Goal: Register for event/course

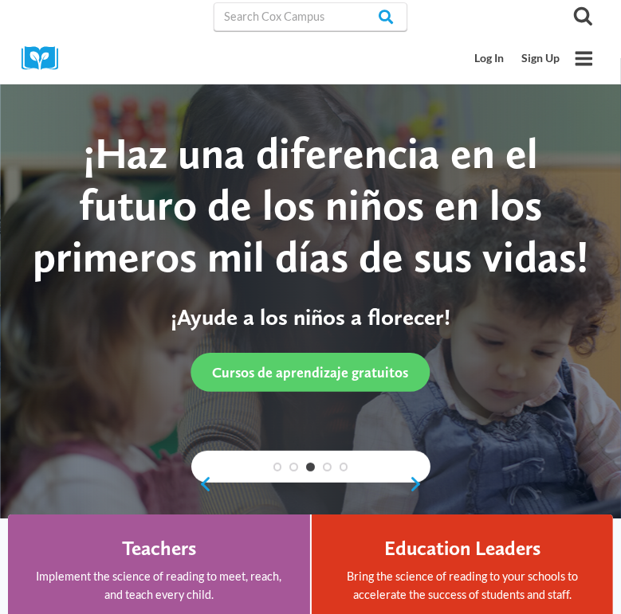
click at [90, 366] on div "Cursos de aprendizaje gratuitos" at bounding box center [310, 372] width 560 height 39
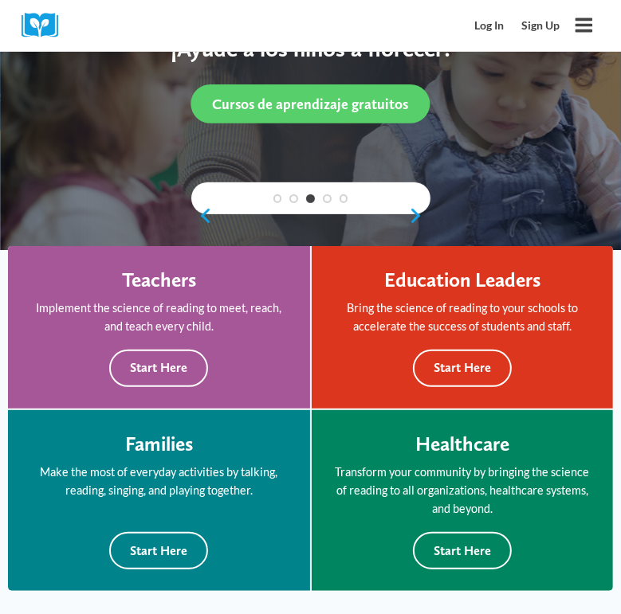
scroll to position [271, 0]
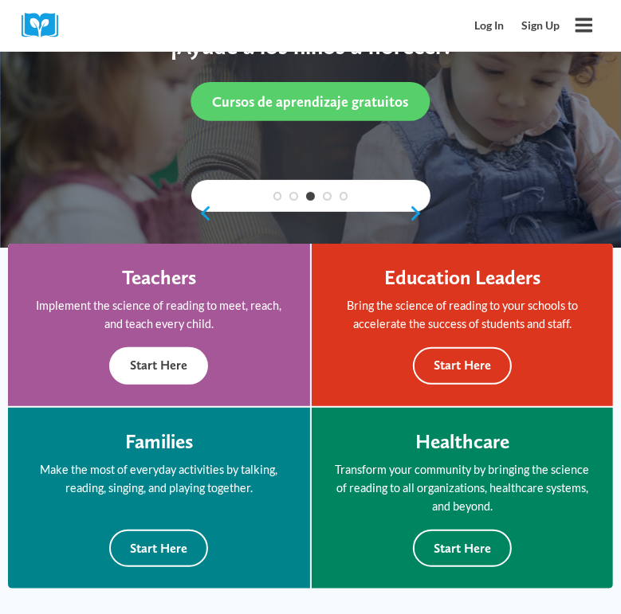
click at [171, 374] on button "Start Here" at bounding box center [158, 365] width 99 height 37
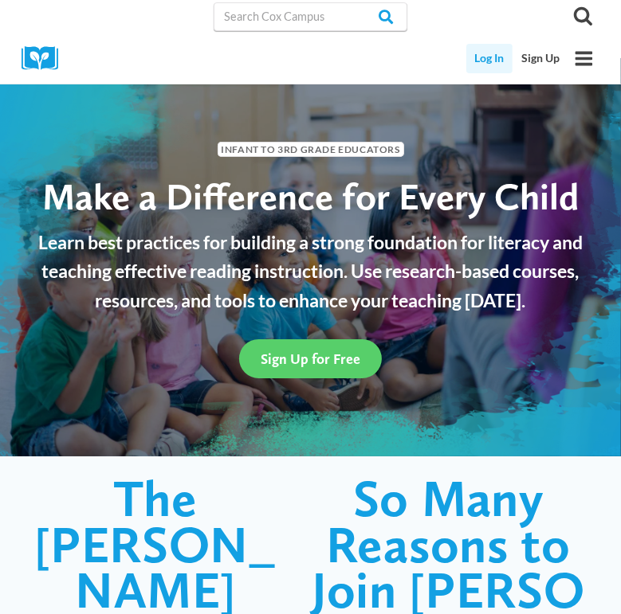
click at [494, 62] on link "Log In" at bounding box center [489, 58] width 47 height 29
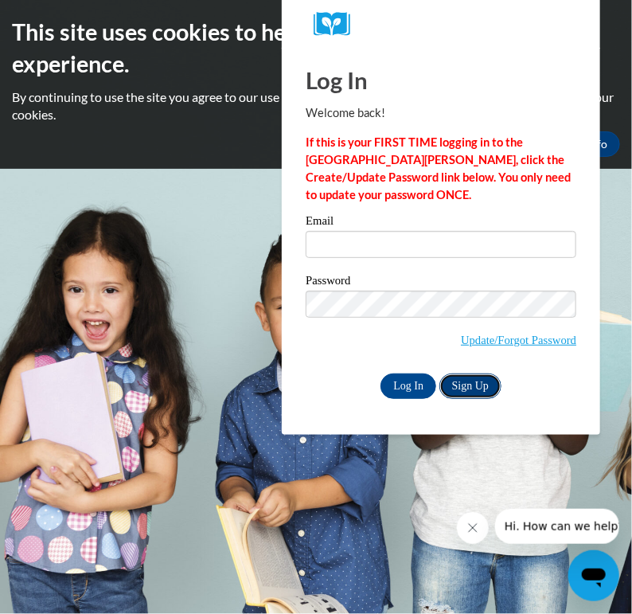
click at [476, 393] on link "Sign Up" at bounding box center [471, 386] width 62 height 25
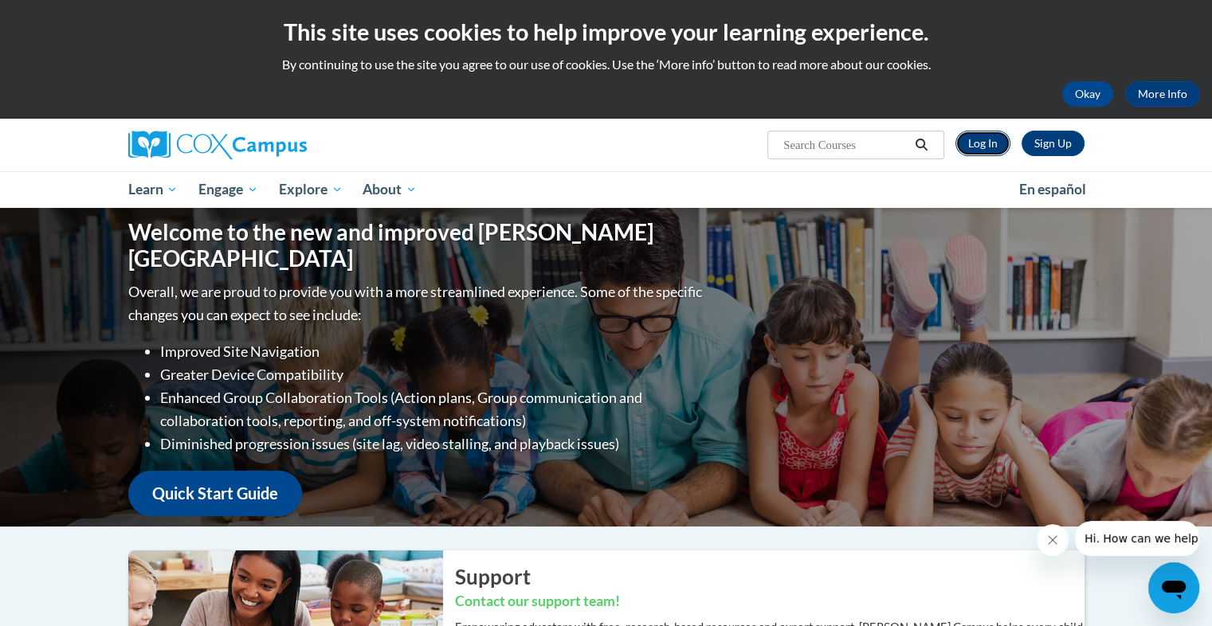
click at [620, 142] on link "Log In" at bounding box center [982, 143] width 55 height 25
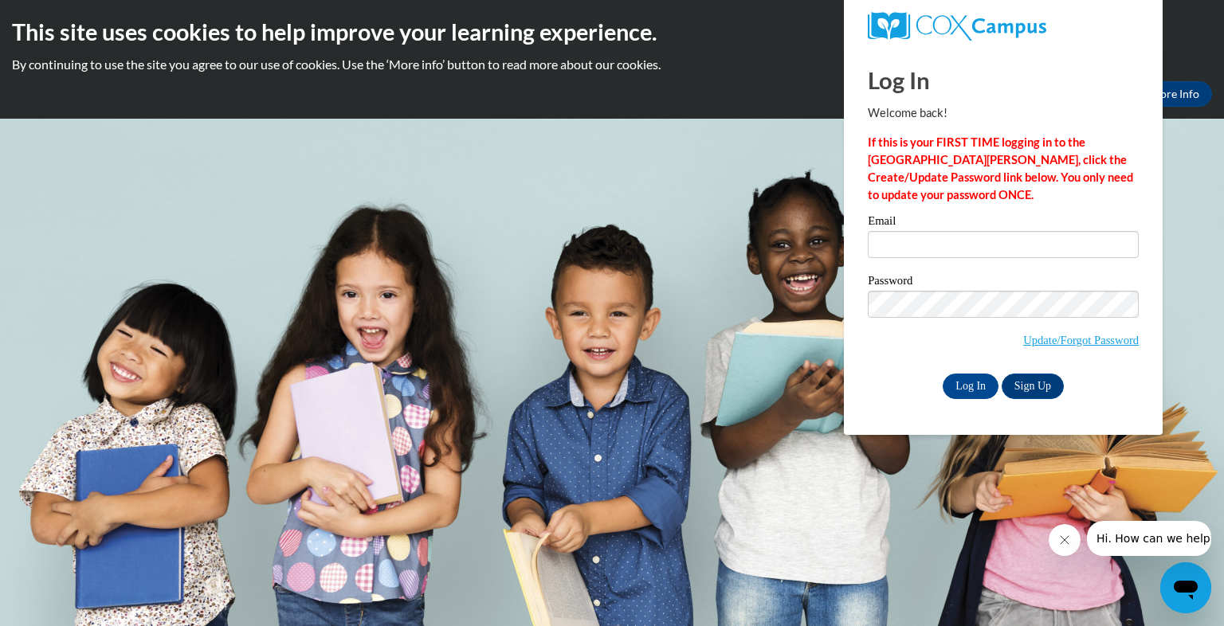
click at [1177, 139] on body "This site uses cookies to help improve your learning experience. By continuing …" at bounding box center [612, 313] width 1224 height 626
click at [1185, 151] on body "This site uses cookies to help improve your learning experience. By continuing …" at bounding box center [612, 313] width 1224 height 626
click at [734, 271] on body "This site uses cookies to help improve your learning experience. By continuing …" at bounding box center [612, 313] width 1224 height 626
click at [994, 249] on input "Email" at bounding box center [1002, 244] width 271 height 27
type input "f"
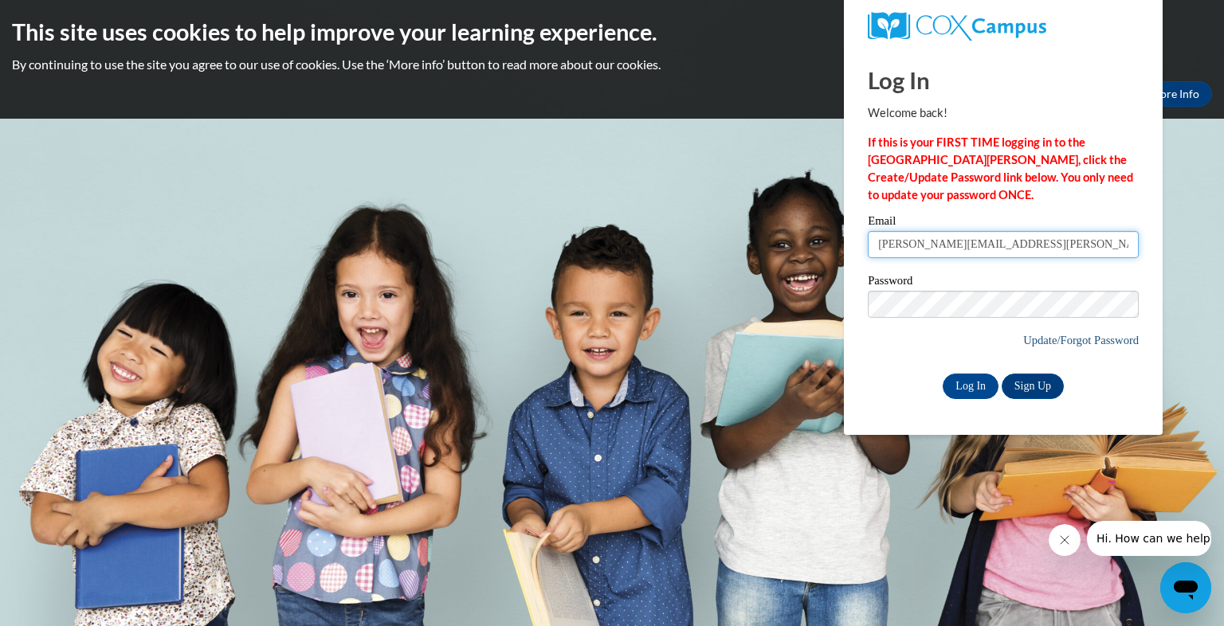
type input "christy.gulsby@gmail..com"
click at [1089, 344] on link "Update/Forgot Password" at bounding box center [1081, 340] width 116 height 13
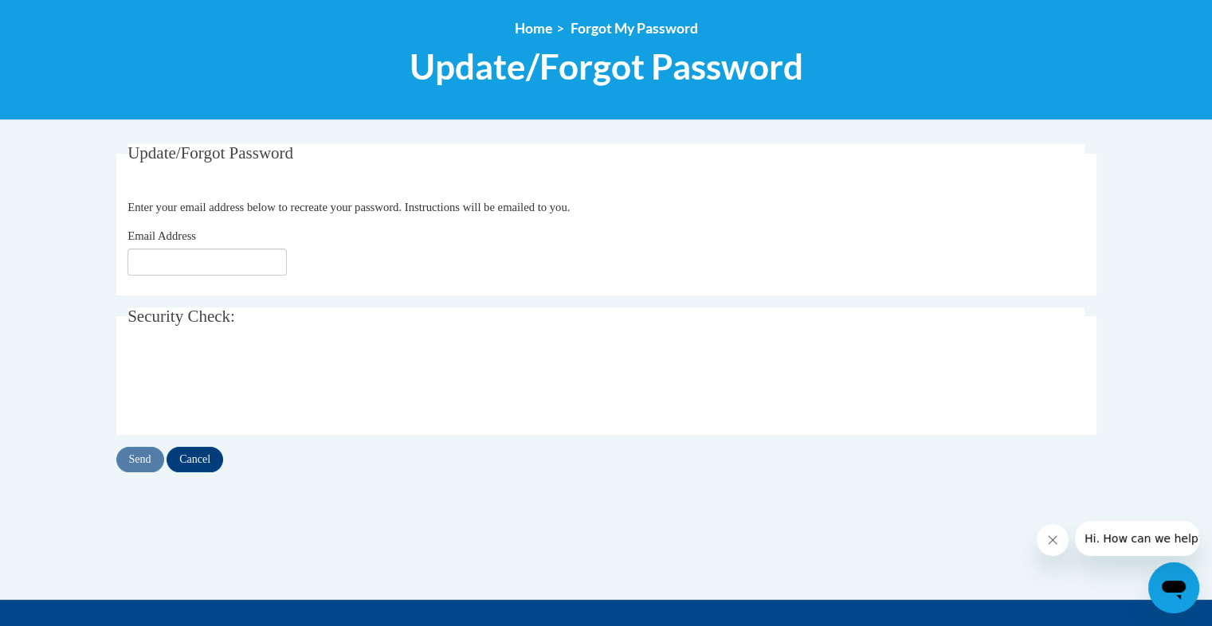
scroll to position [177, 0]
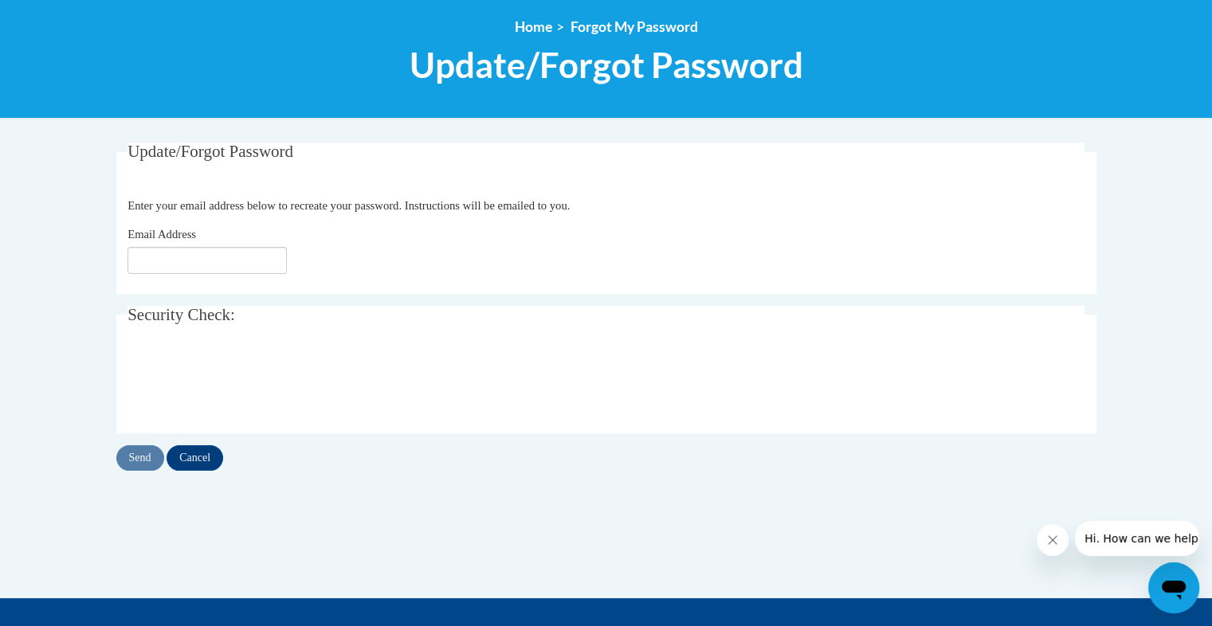
click at [271, 264] on input "Email Address" at bounding box center [206, 260] width 159 height 27
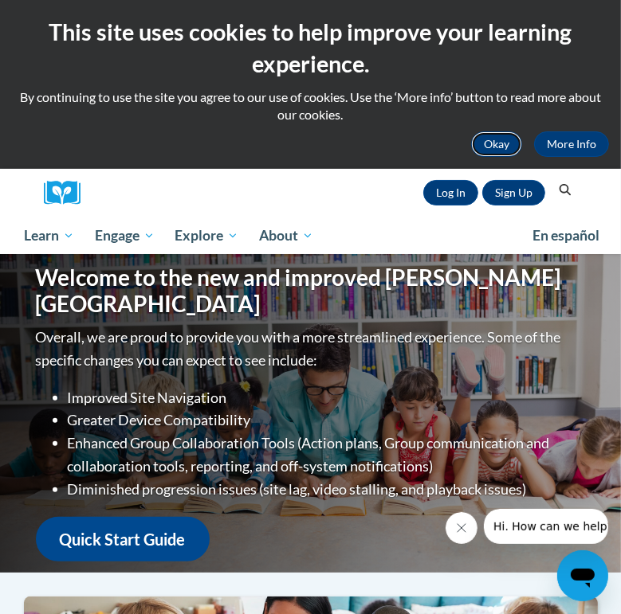
click at [495, 148] on button "Okay" at bounding box center [496, 143] width 51 height 25
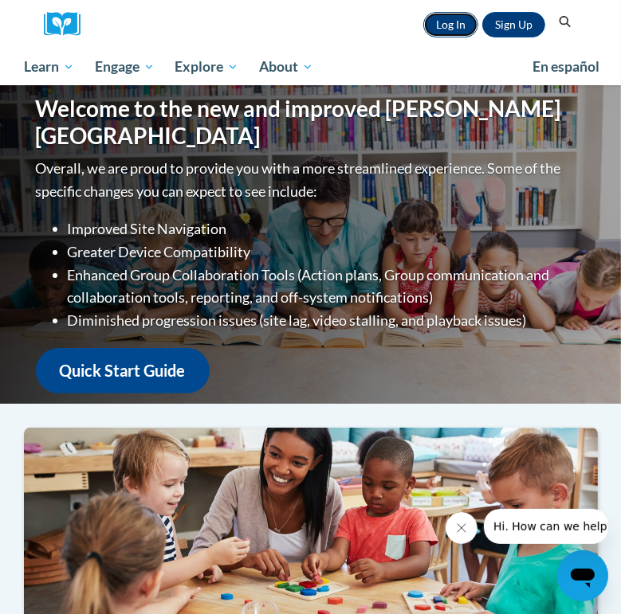
click at [446, 37] on link "Log In" at bounding box center [450, 24] width 55 height 25
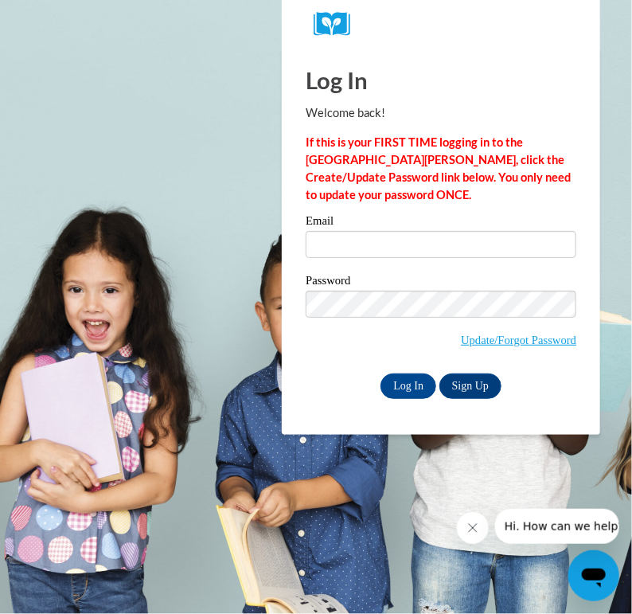
click at [413, 250] on input "Email" at bounding box center [441, 244] width 271 height 27
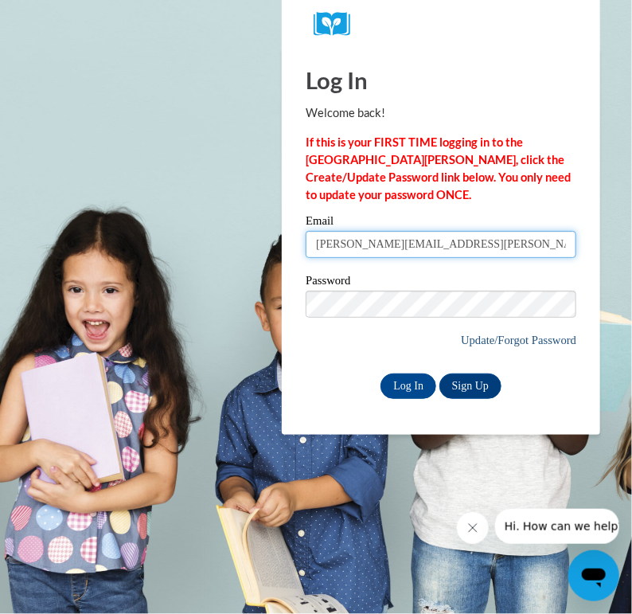
type input "[EMAIL_ADDRESS][DOMAIN_NAME]"
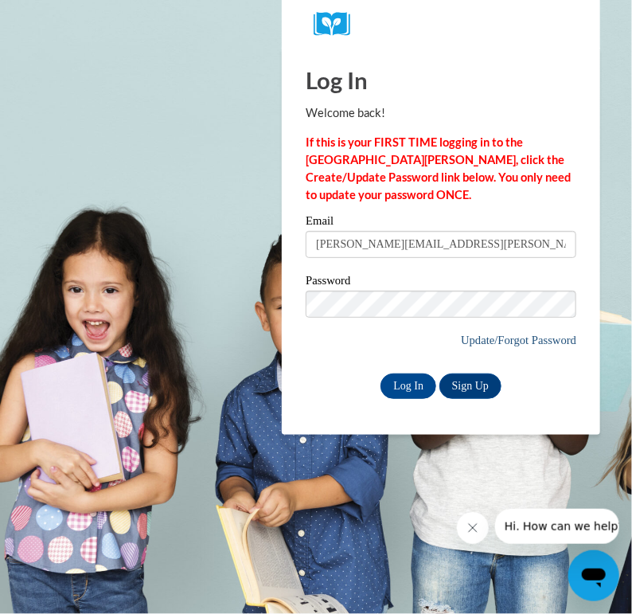
click at [523, 343] on link "Update/Forgot Password" at bounding box center [519, 340] width 116 height 13
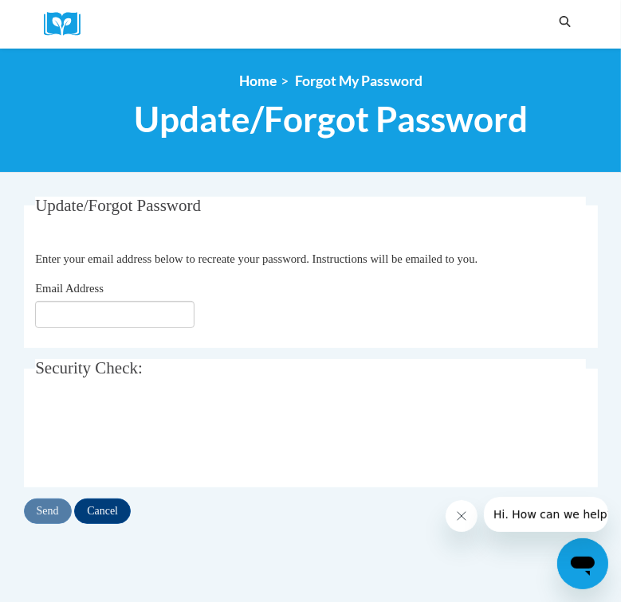
click at [211, 322] on div "Email Address" at bounding box center [310, 304] width 550 height 49
click at [105, 314] on input "Email Address" at bounding box center [114, 314] width 159 height 27
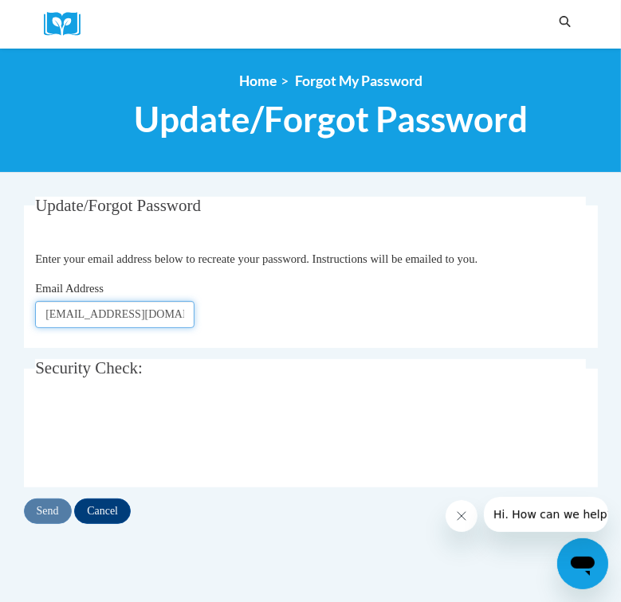
type input "[PERSON_NAME][EMAIL_ADDRESS][PERSON_NAME][DOMAIN_NAME]"
click at [54, 512] on input "Send" at bounding box center [48, 511] width 48 height 25
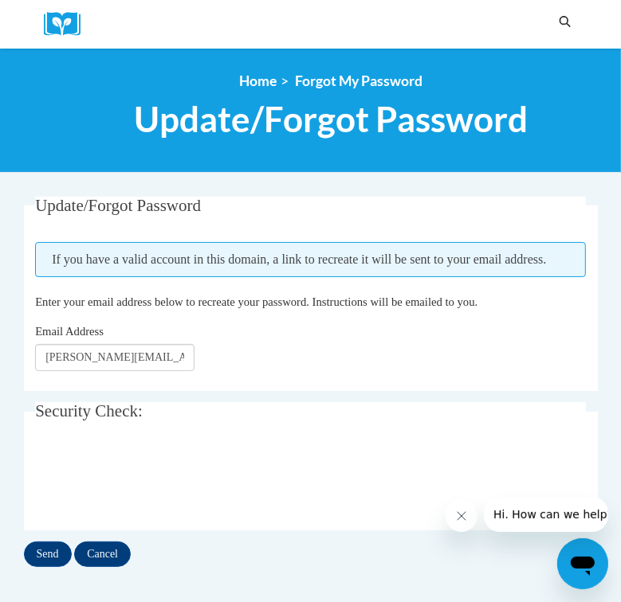
click at [183, 421] on legend "Security Check:" at bounding box center [310, 411] width 550 height 18
click at [52, 567] on input "Send" at bounding box center [48, 554] width 48 height 25
click at [106, 567] on input "Cancel" at bounding box center [102, 554] width 57 height 25
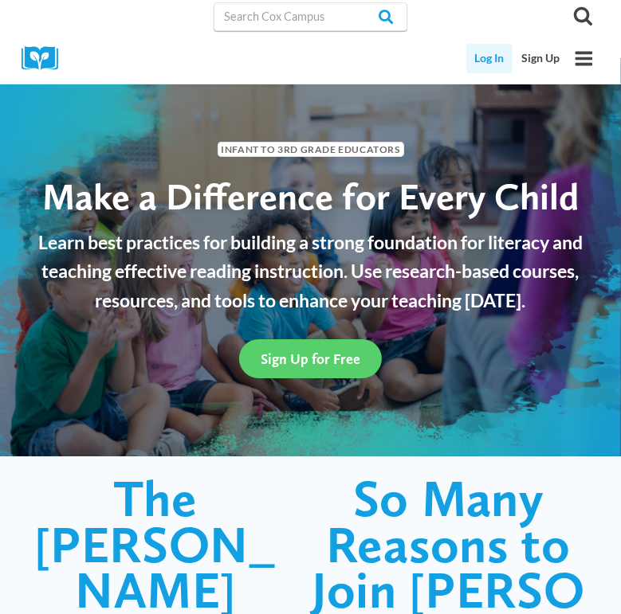
click at [494, 63] on link "Log In" at bounding box center [489, 58] width 47 height 29
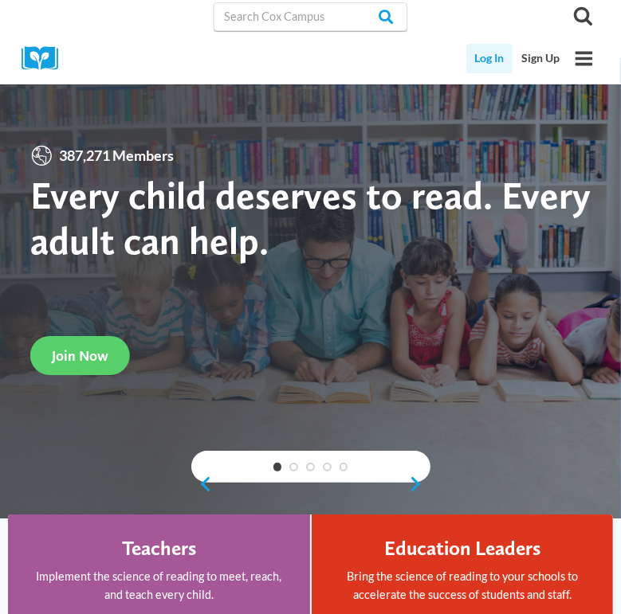
click at [488, 61] on link "Log In" at bounding box center [489, 58] width 47 height 29
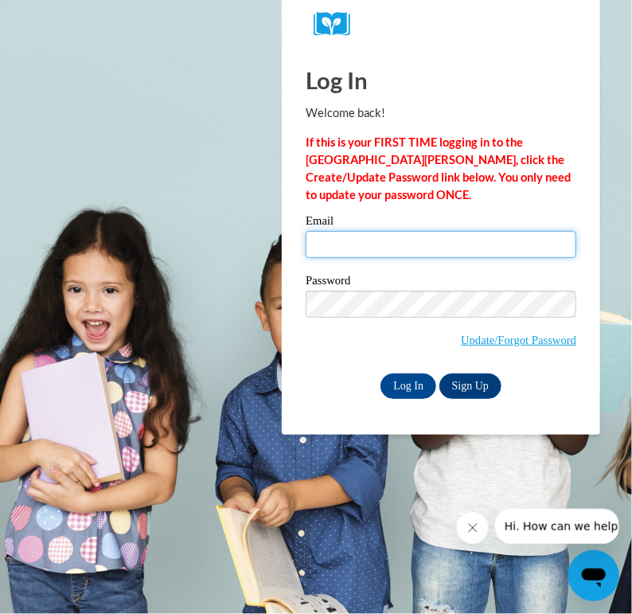
click at [409, 241] on input "Email" at bounding box center [441, 244] width 271 height 27
type input "christy.gulsby@gmail.com"
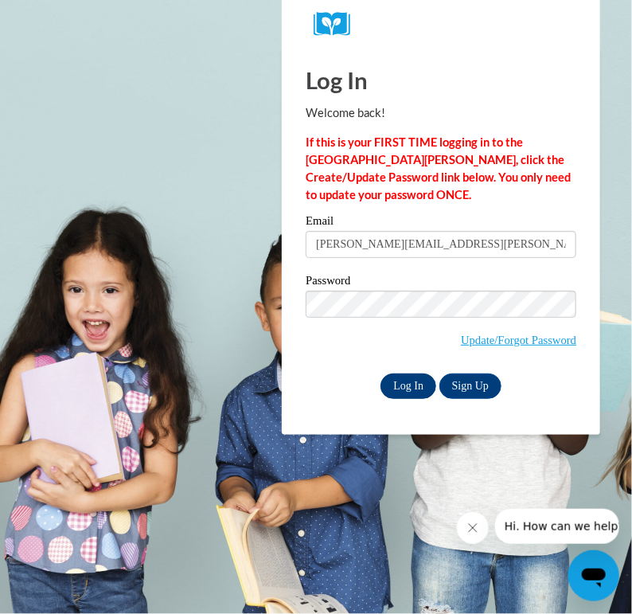
click at [412, 392] on input "Log In" at bounding box center [409, 386] width 56 height 25
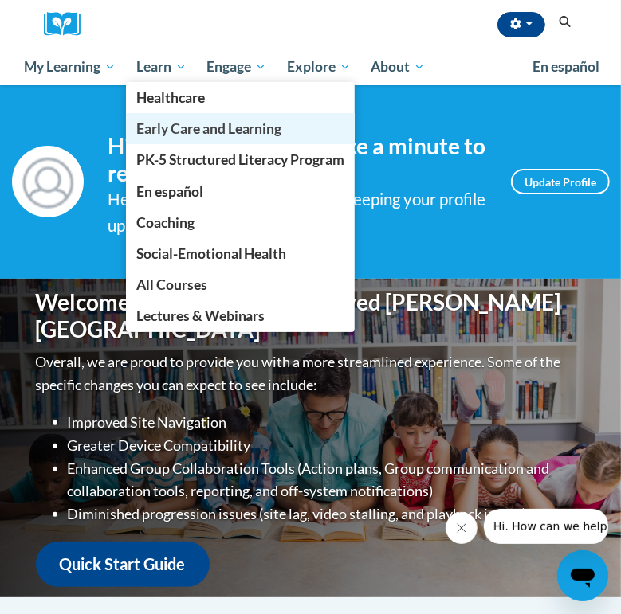
click at [238, 133] on span "Early Care and Learning" at bounding box center [209, 128] width 146 height 17
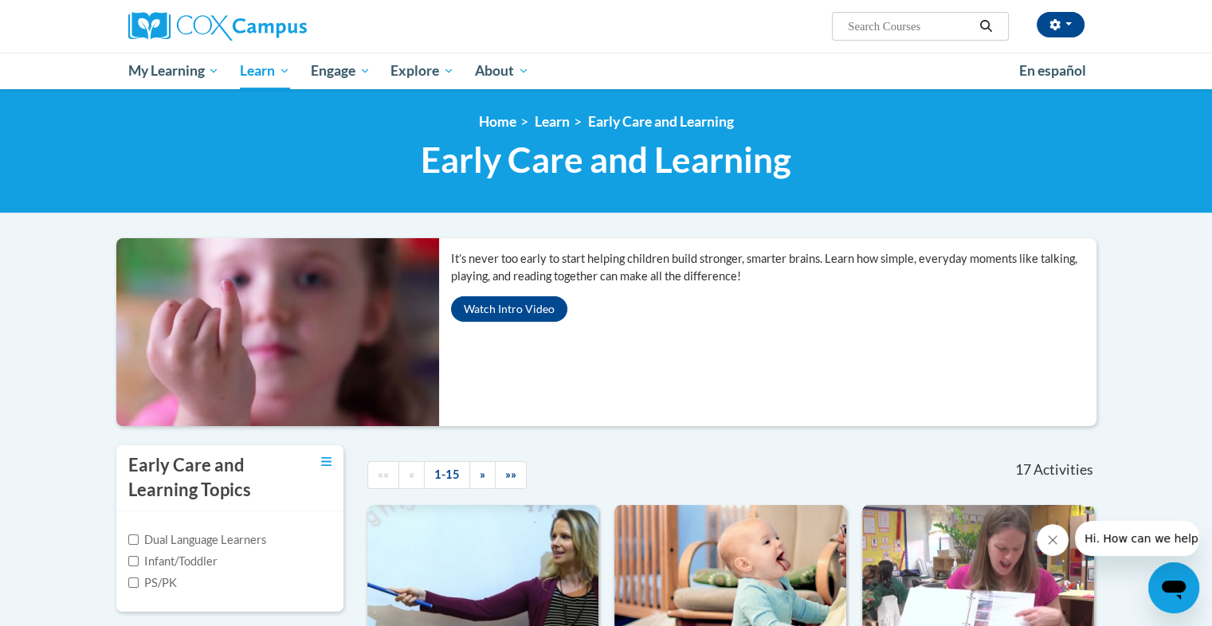
click at [620, 406] on div "It’s never too early to start helping children build stronger, smarter brains. …" at bounding box center [773, 332] width 669 height 188
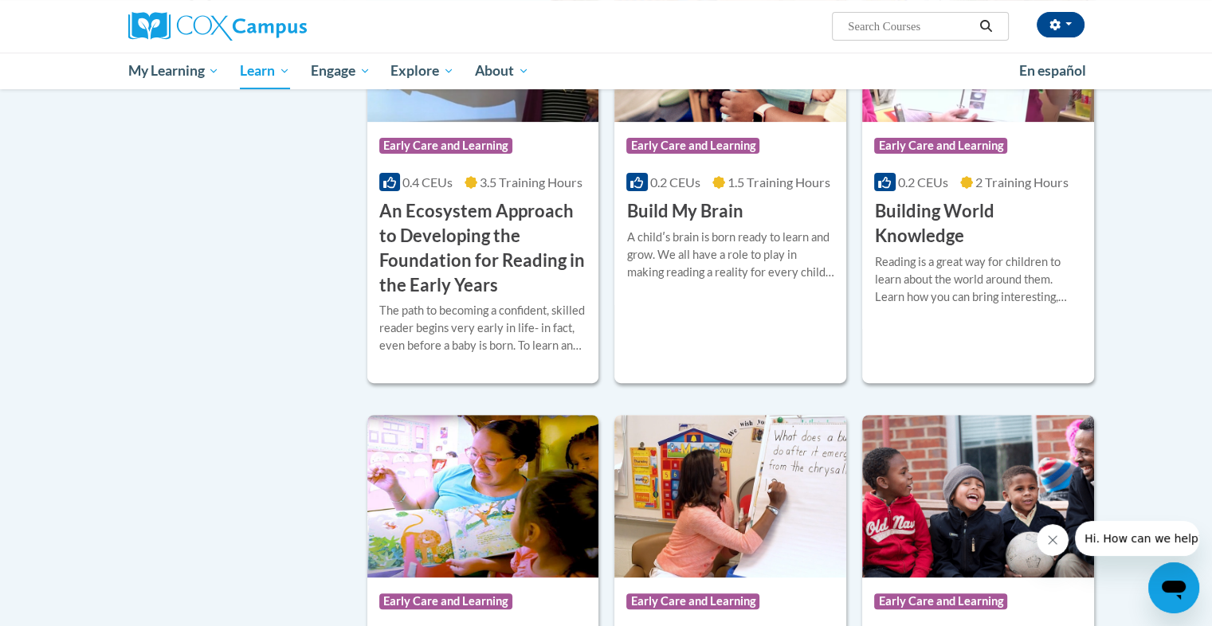
scroll to position [539, 0]
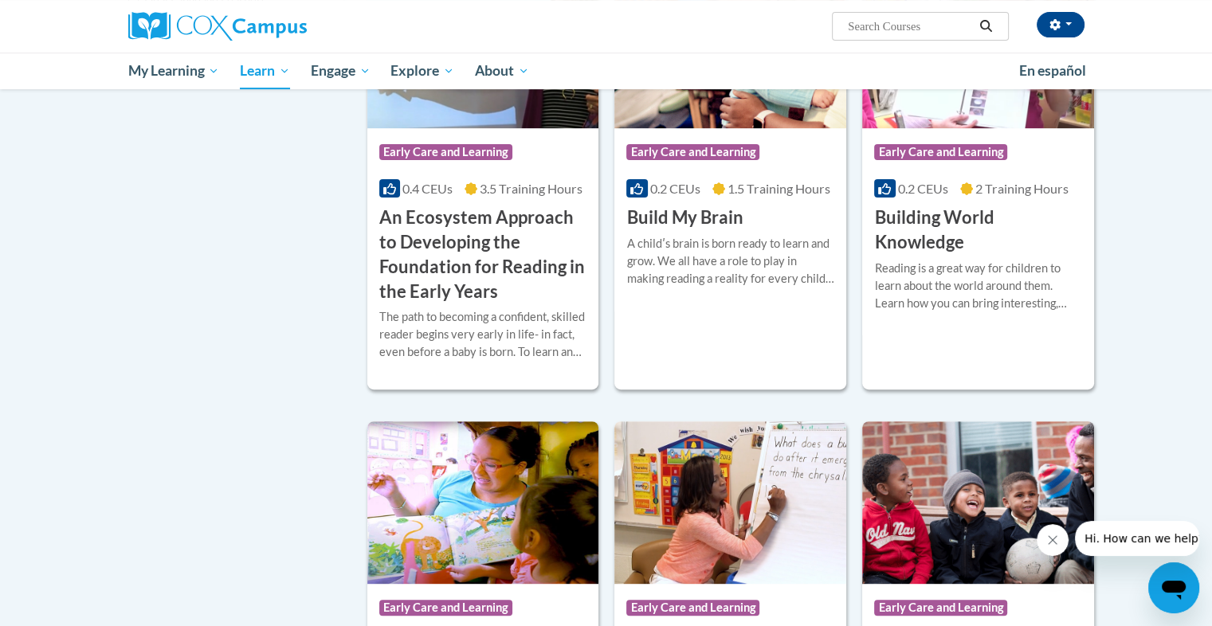
click at [620, 230] on div "More Info Enroll A childʹs brain is born ready to learn and grow. We all have a…" at bounding box center [730, 270] width 232 height 81
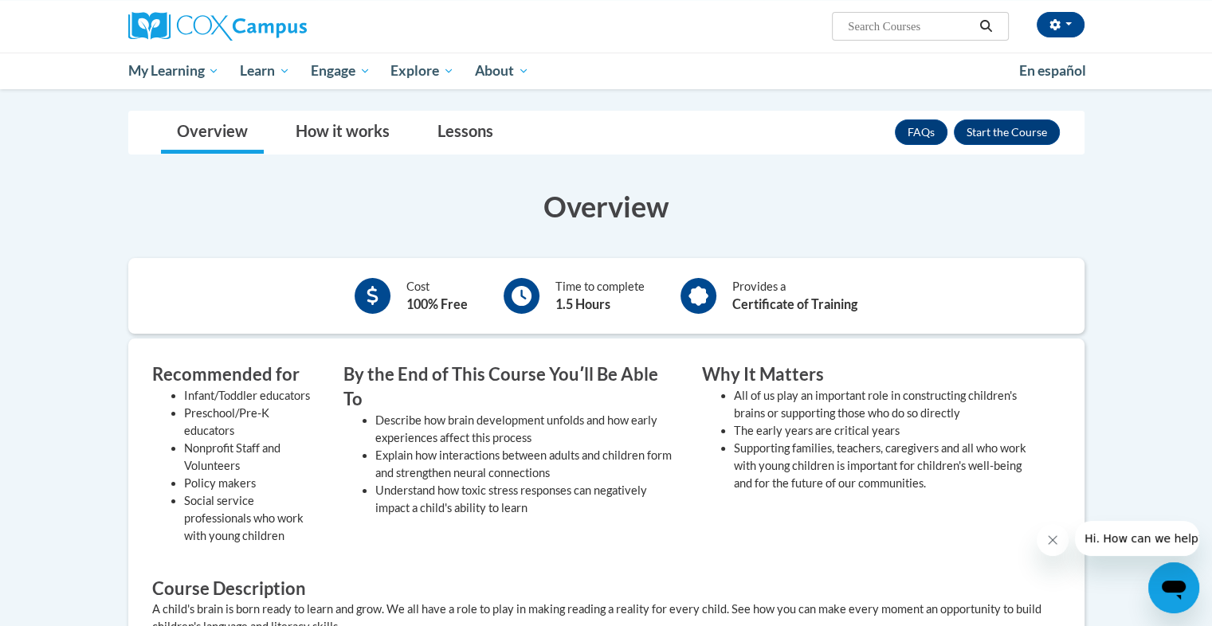
scroll to position [199, 0]
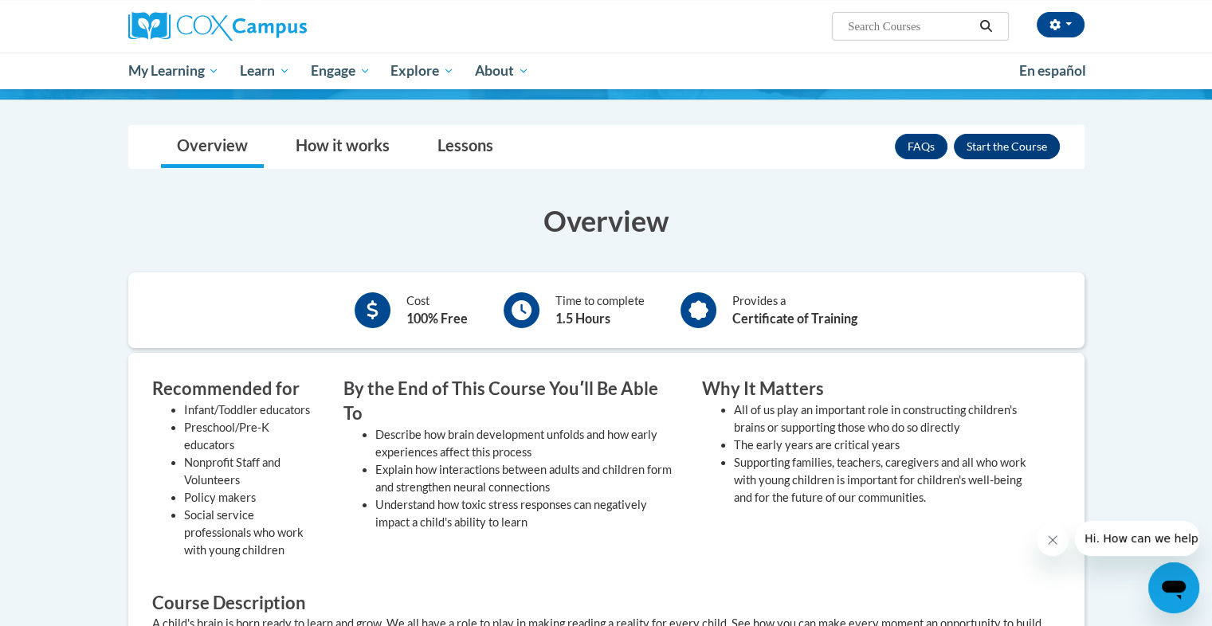
click at [1009, 150] on button "Enroll" at bounding box center [1007, 146] width 106 height 25
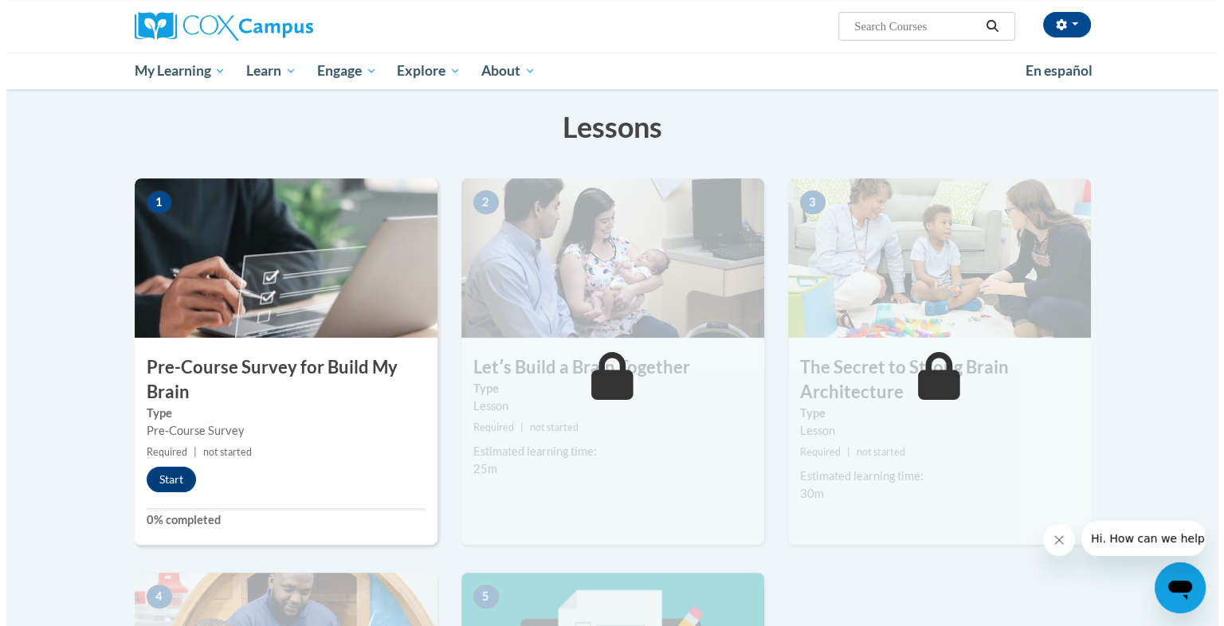
scroll to position [234, 0]
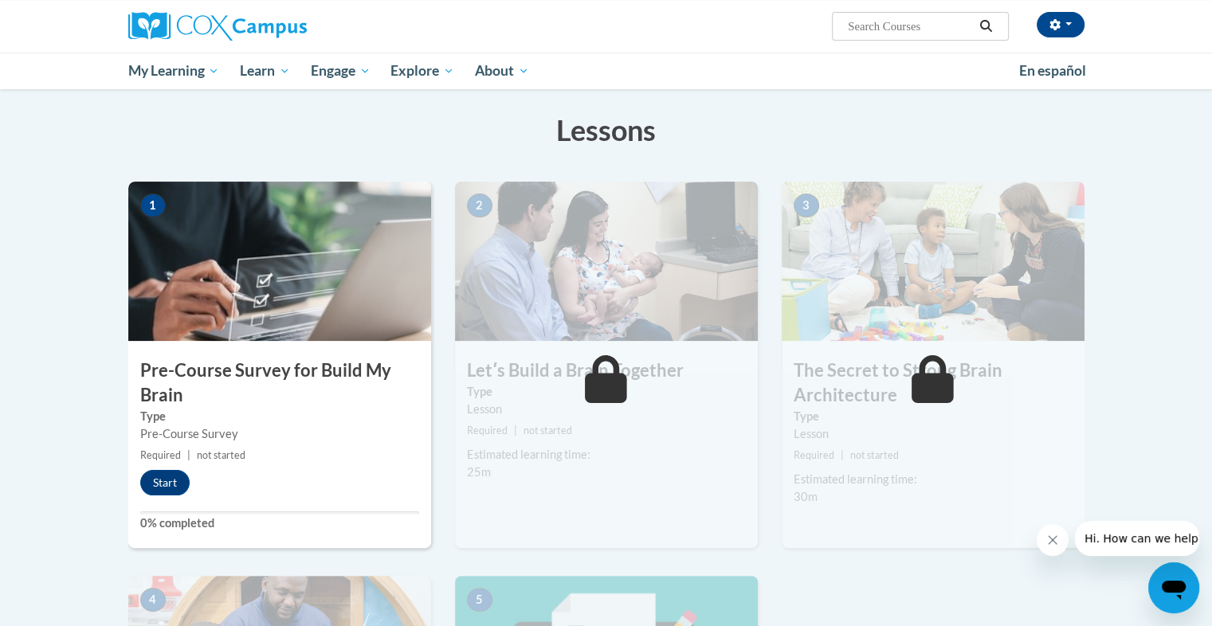
click at [276, 296] on img at bounding box center [279, 261] width 303 height 159
click at [159, 481] on button "Start" at bounding box center [164, 482] width 49 height 25
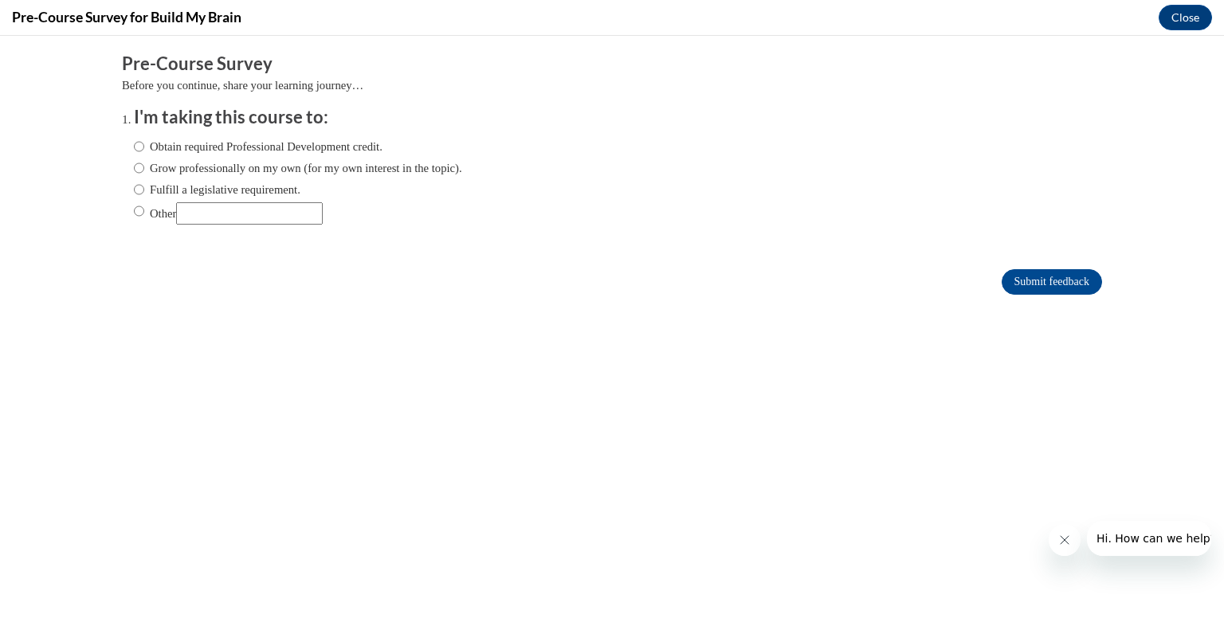
scroll to position [0, 0]
click at [134, 147] on input "Obtain required Professional Development credit." at bounding box center [139, 147] width 10 height 18
radio input "true"
click at [1036, 292] on input "Submit feedback" at bounding box center [1051, 281] width 100 height 25
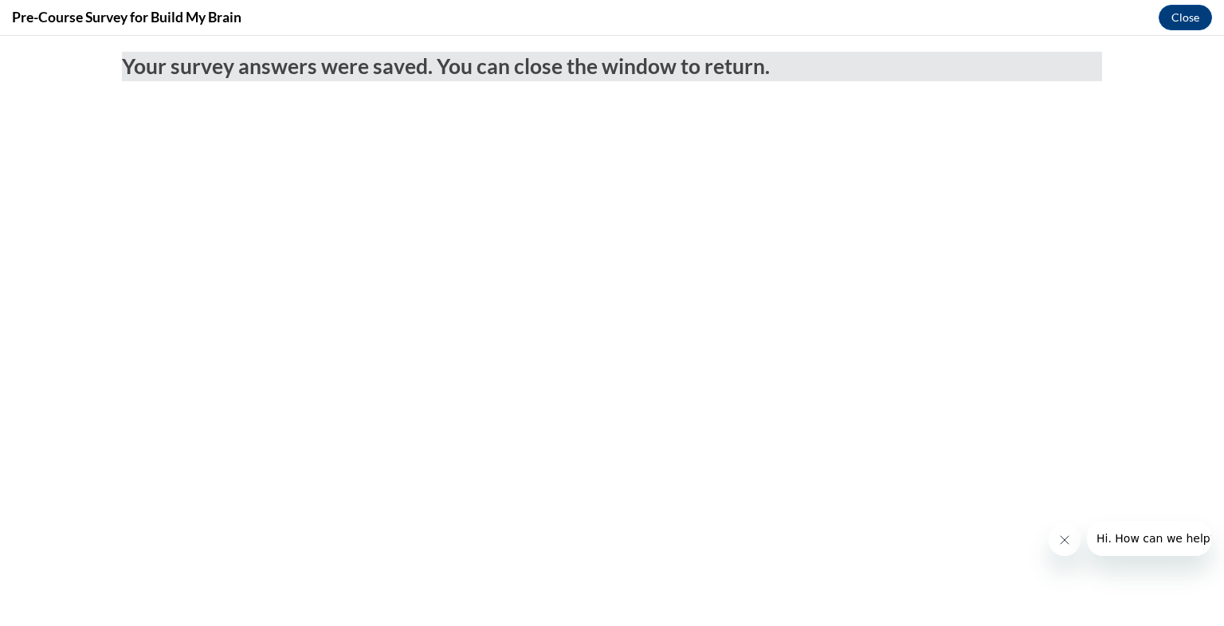
click at [1069, 544] on icon "Close message from company" at bounding box center [1063, 540] width 13 height 13
click at [1182, 17] on button "Close" at bounding box center [1184, 17] width 53 height 25
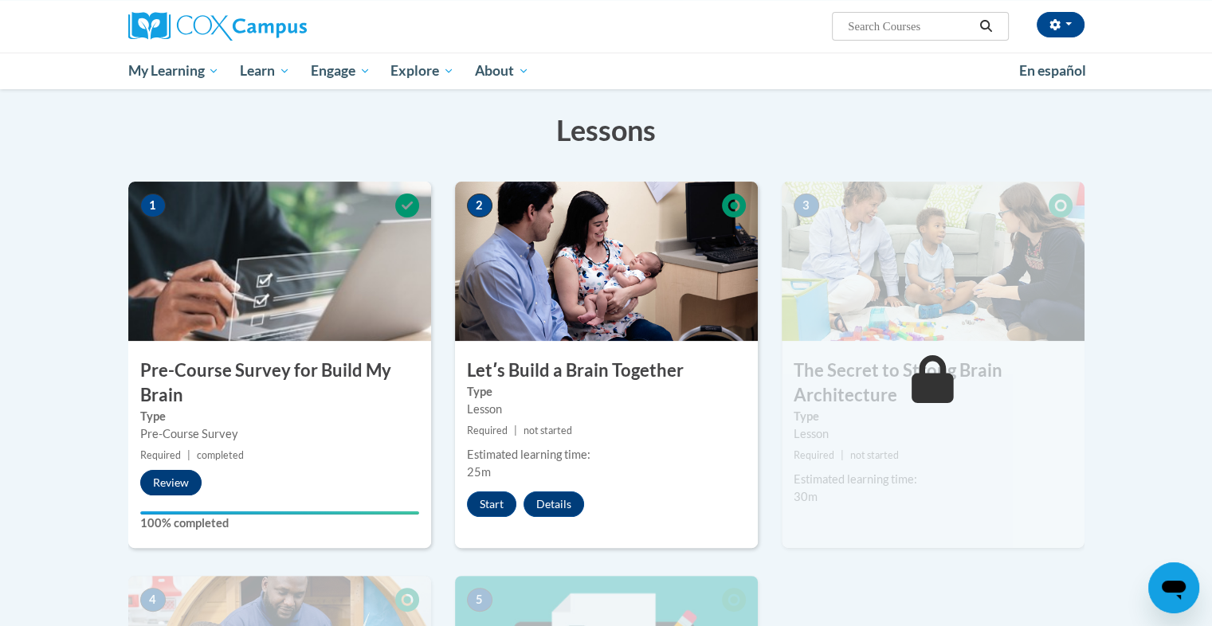
click at [185, 479] on button "Review" at bounding box center [170, 482] width 61 height 25
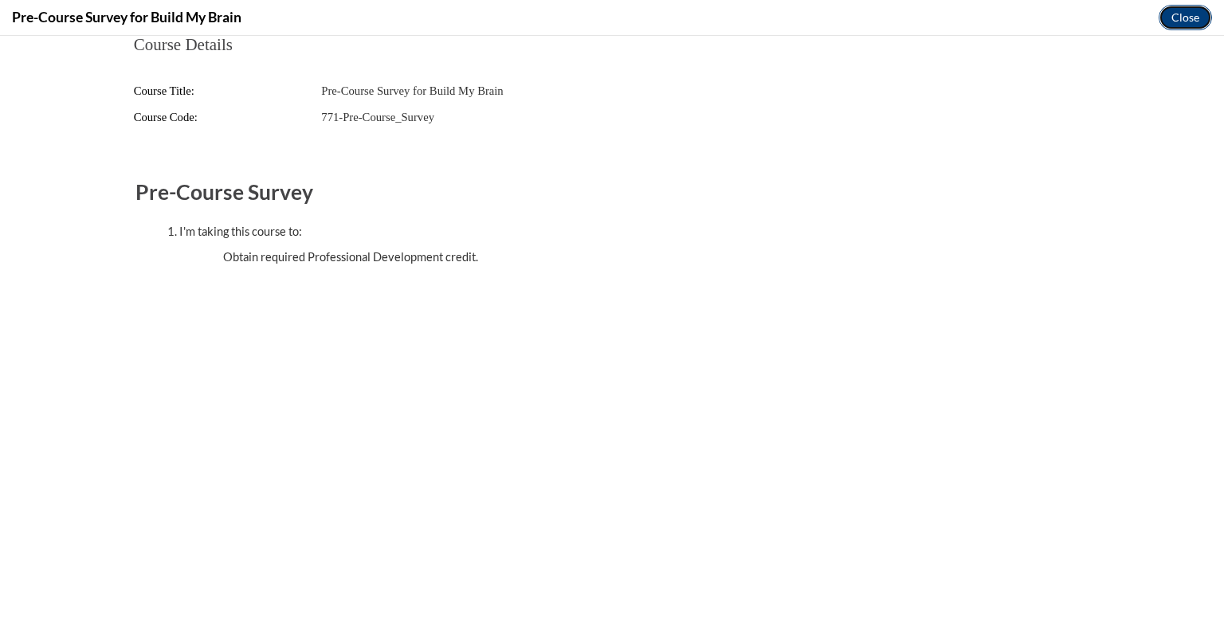
click at [1191, 22] on button "Close" at bounding box center [1184, 17] width 53 height 25
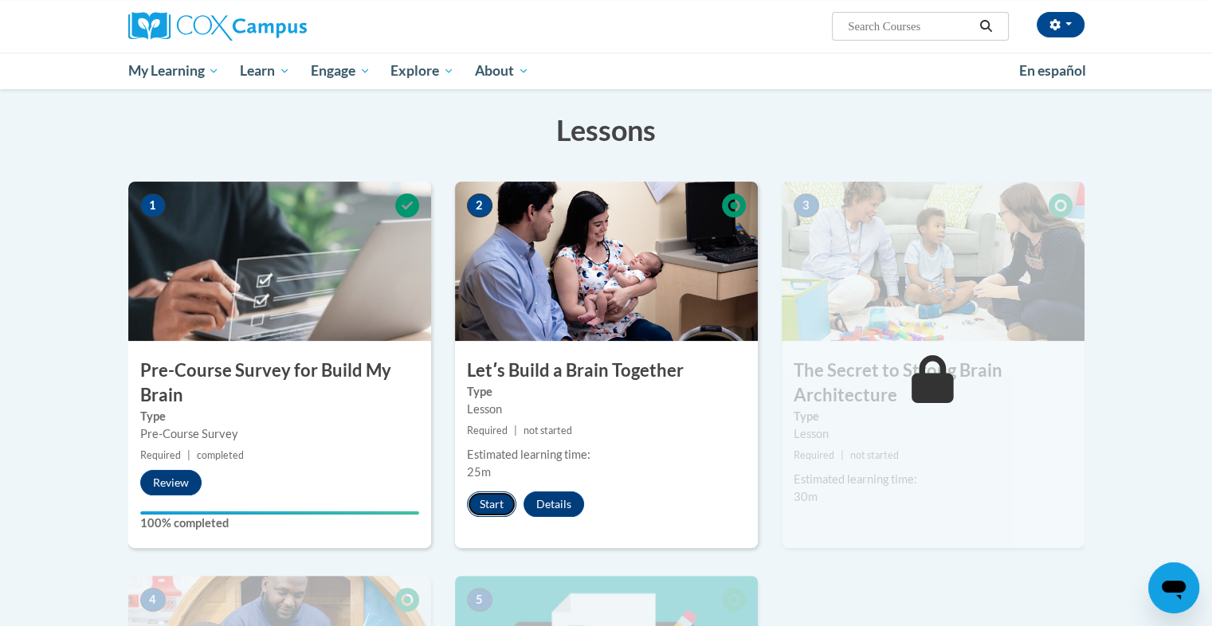
click at [489, 500] on button "Start" at bounding box center [491, 503] width 49 height 25
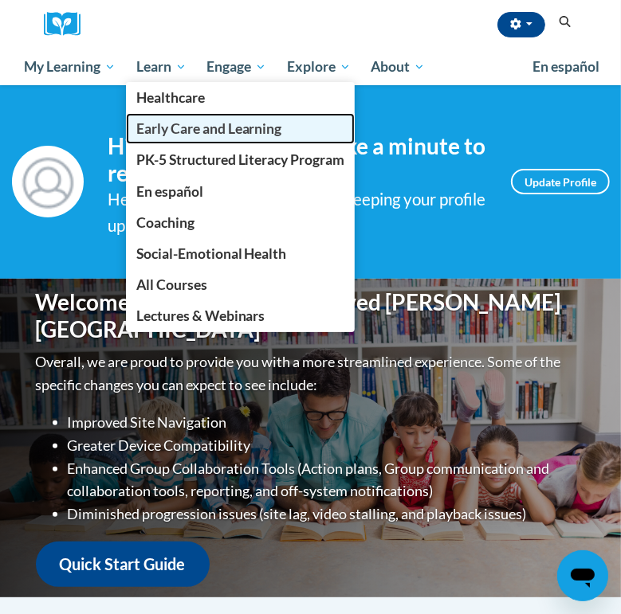
click at [178, 133] on span "Early Care and Learning" at bounding box center [209, 128] width 146 height 17
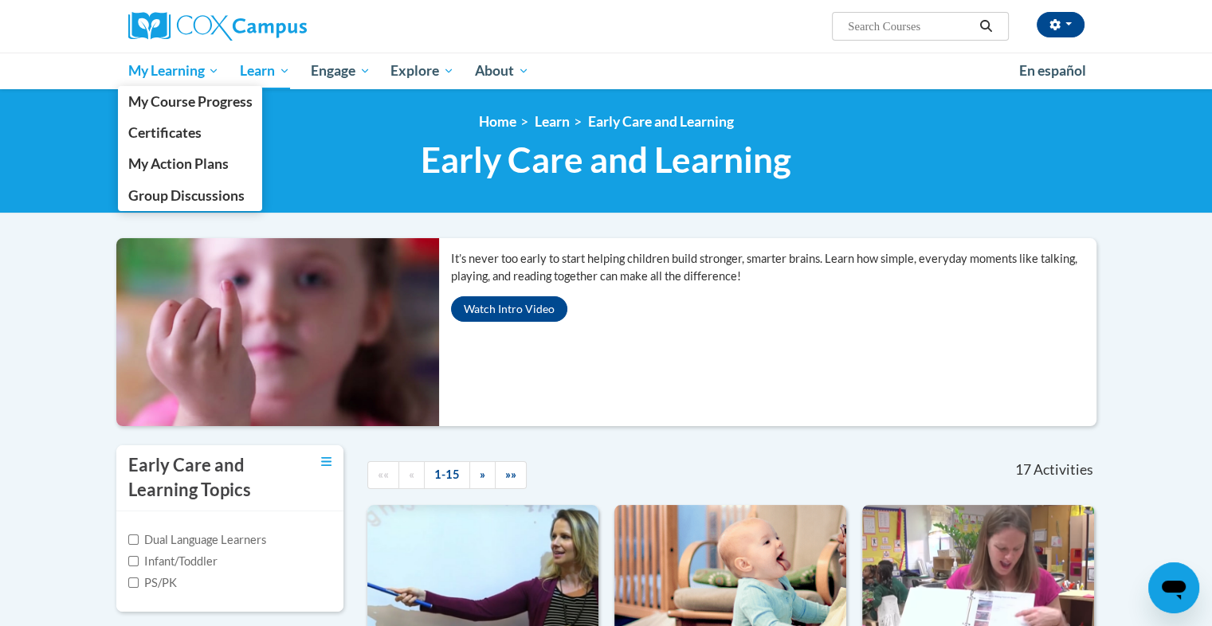
click at [163, 74] on span "My Learning" at bounding box center [173, 70] width 92 height 19
click at [194, 107] on span "My Course Progress" at bounding box center [189, 101] width 124 height 17
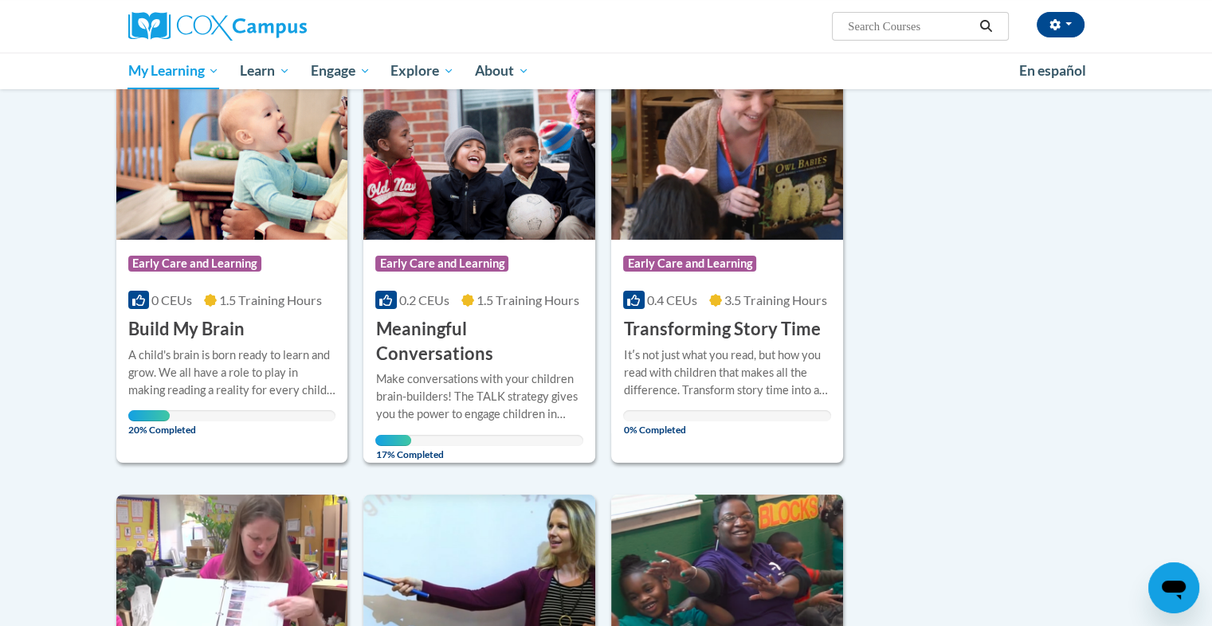
scroll to position [228, 0]
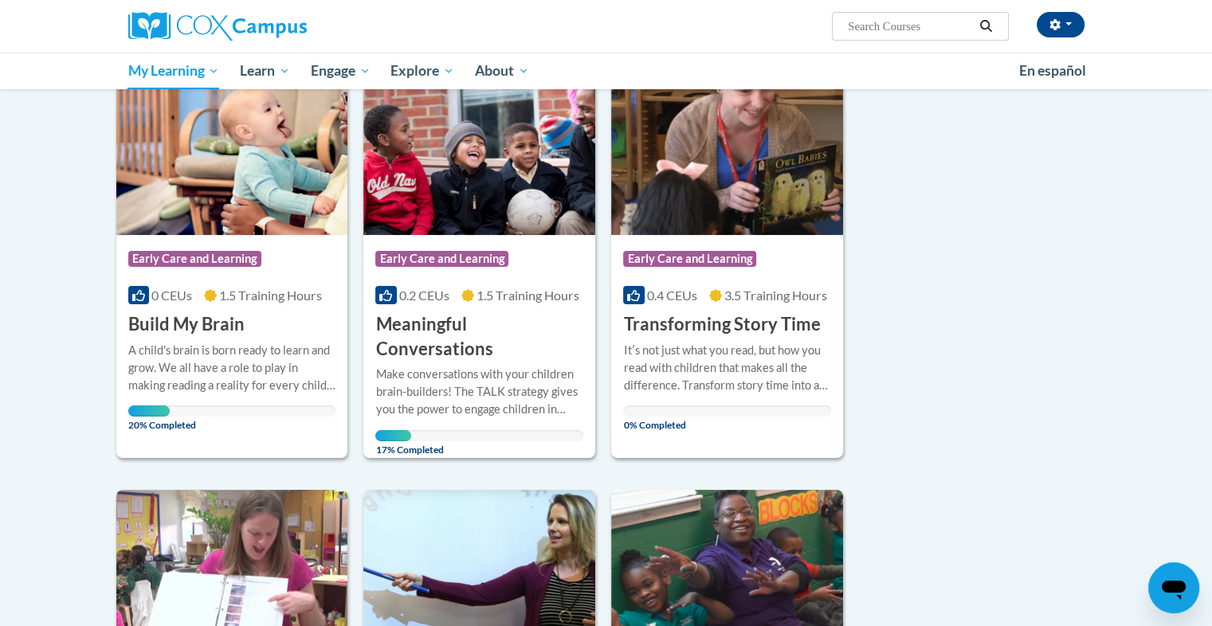
click at [192, 337] on div "More Info Open A child's brain is born ready to learn and grow. We all have a r…" at bounding box center [232, 383] width 232 height 92
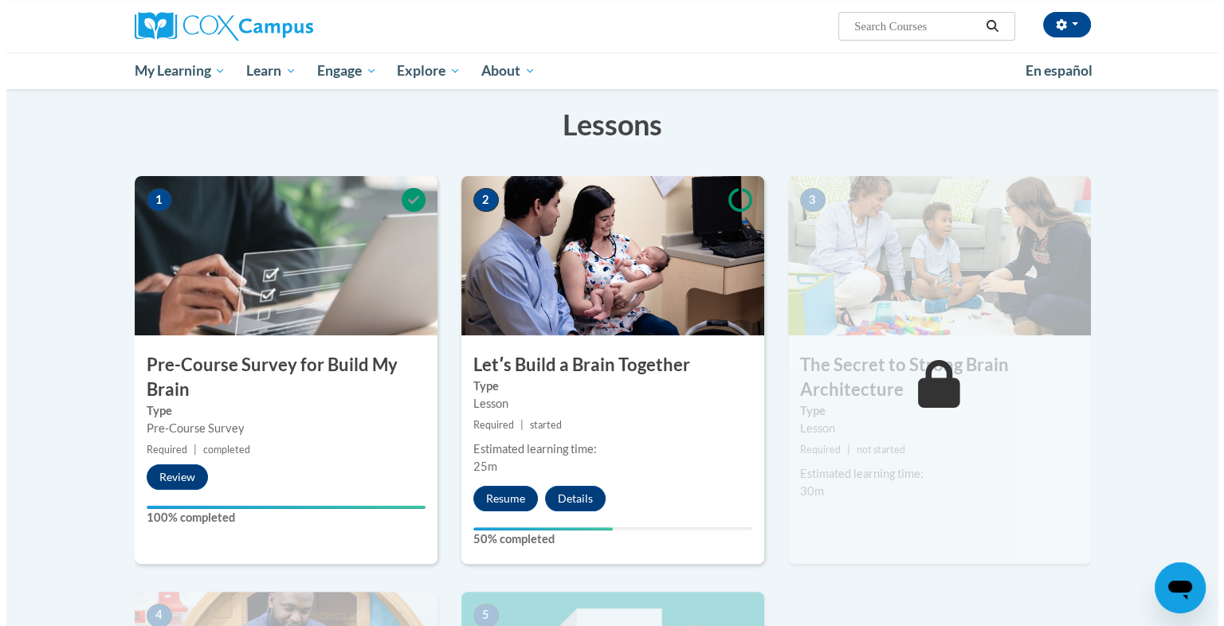
scroll to position [242, 0]
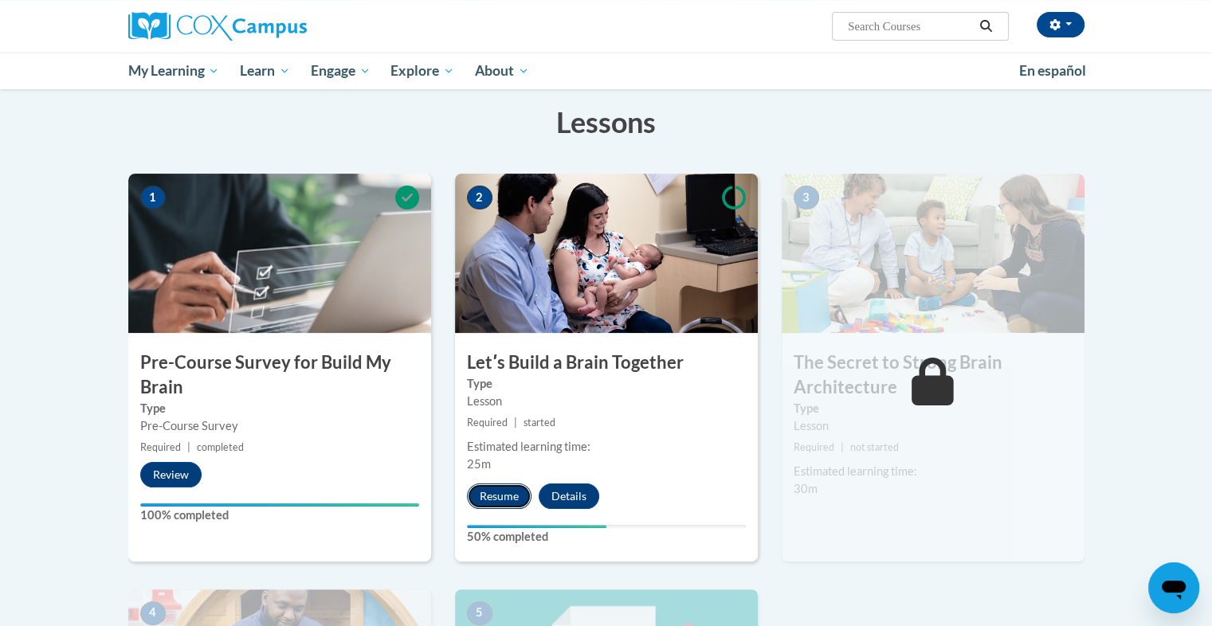
click at [492, 495] on button "Resume" at bounding box center [499, 496] width 65 height 25
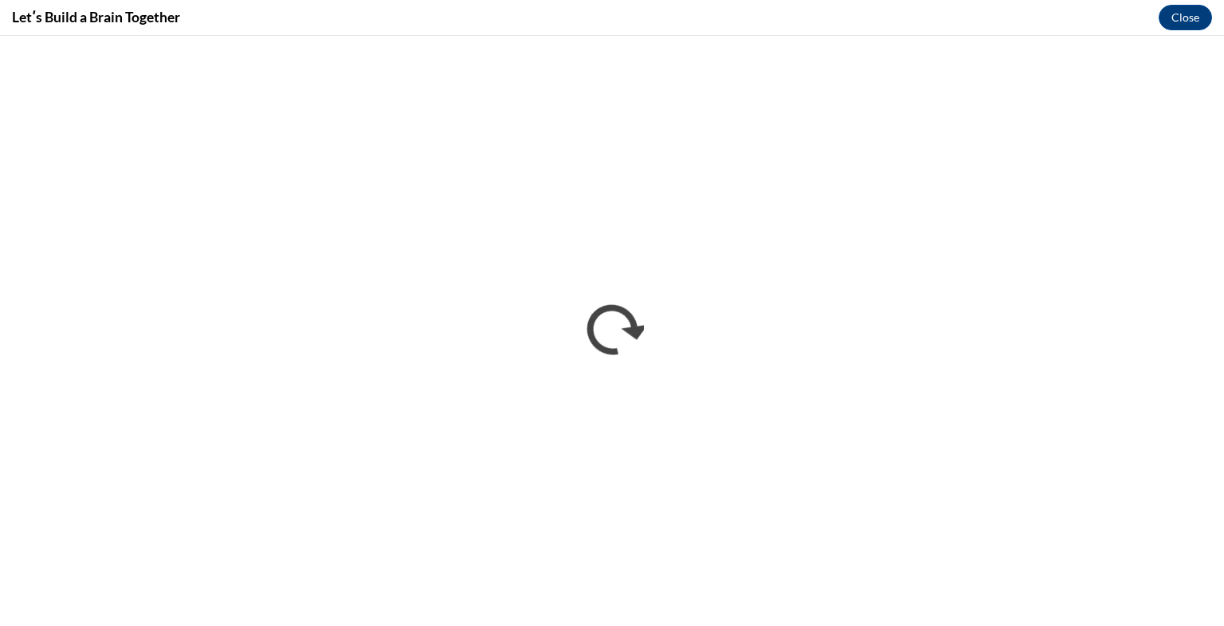
scroll to position [0, 0]
